Goal: Information Seeking & Learning: Find specific fact

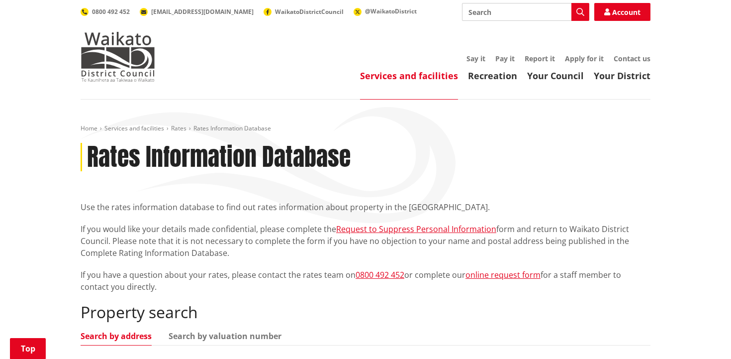
scroll to position [280, 0]
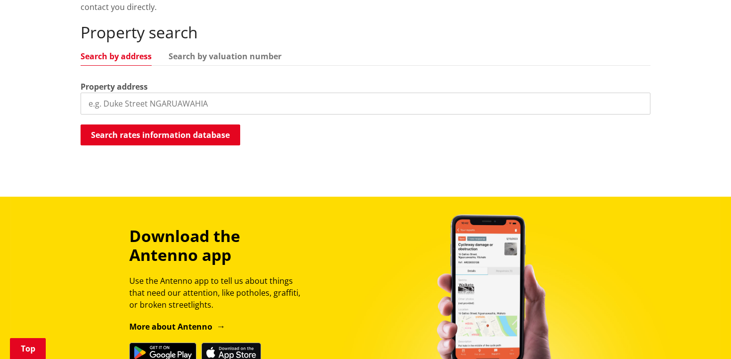
click at [153, 98] on input "search" at bounding box center [366, 104] width 570 height 22
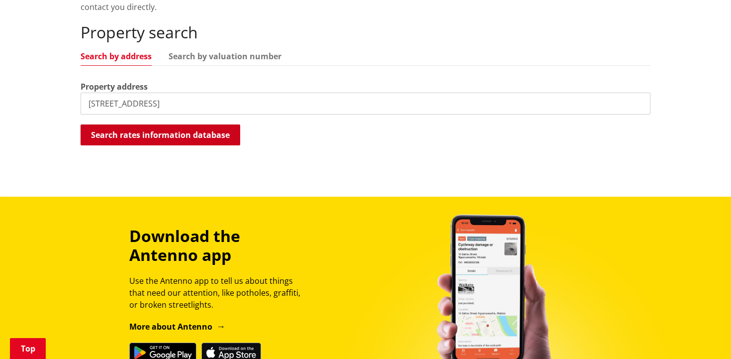
type input "7 Southbrae Lane"
click at [121, 135] on button "Search rates information database" at bounding box center [161, 134] width 160 height 21
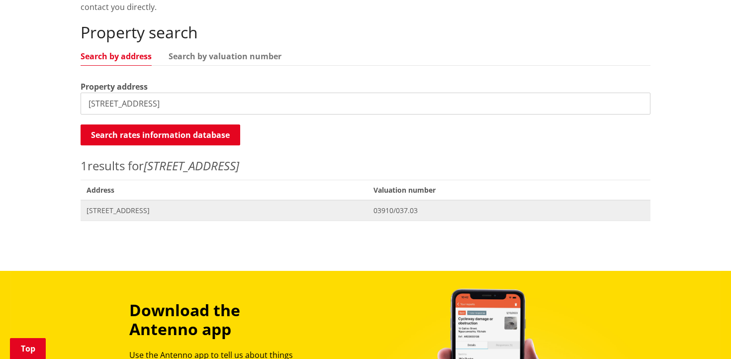
click at [146, 207] on span "[STREET_ADDRESS]" at bounding box center [224, 210] width 275 height 10
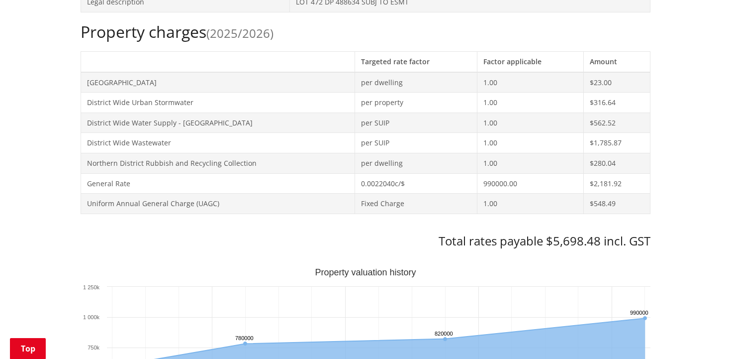
scroll to position [416, 0]
